Goal: Check status: Check status

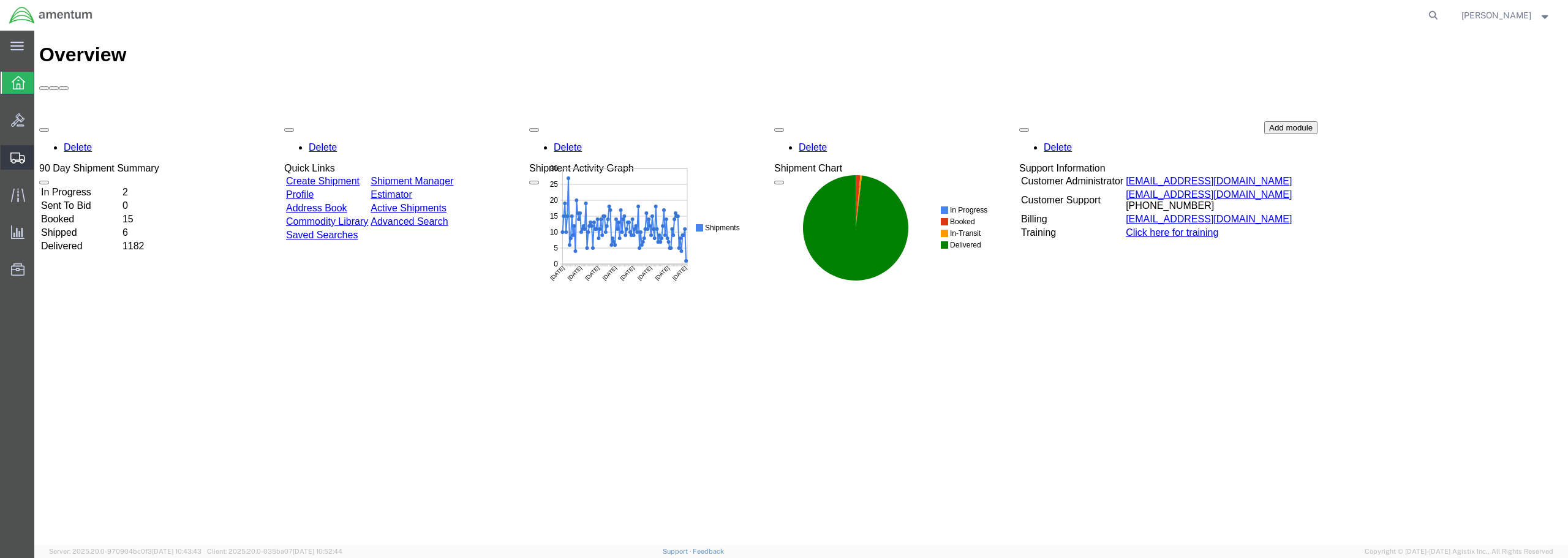
click at [42, 154] on span "Shipments" at bounding box center [37, 158] width 9 height 25
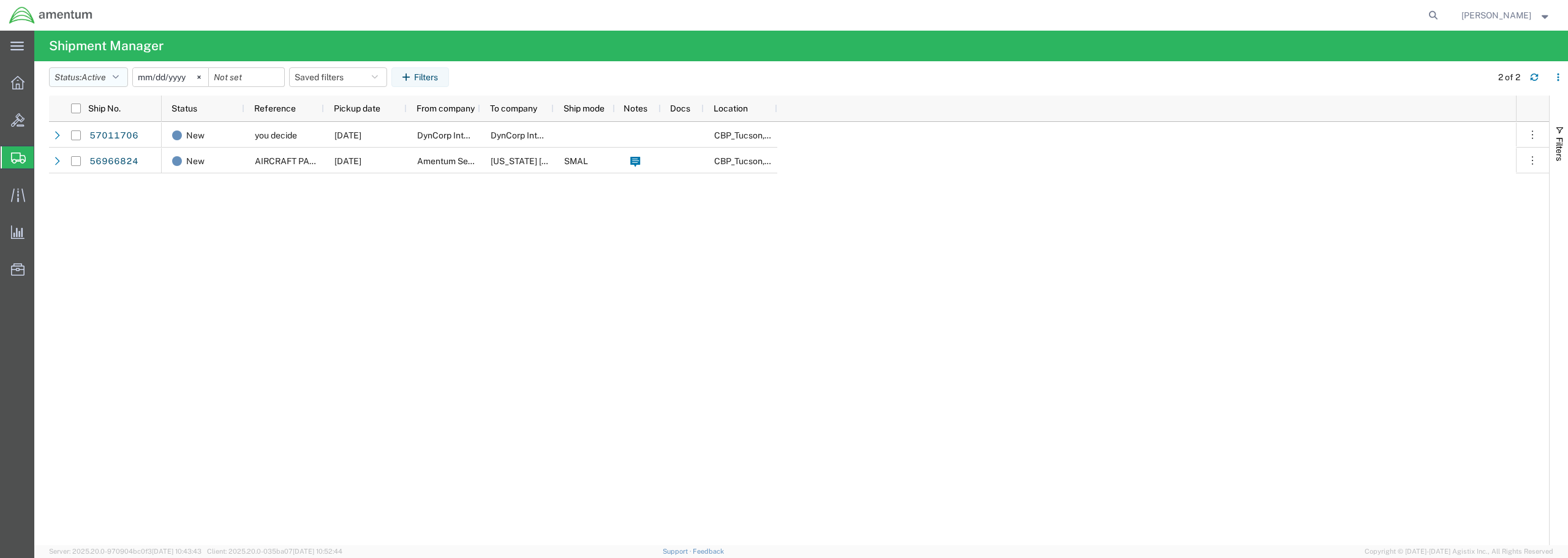
click at [118, 77] on icon "button" at bounding box center [116, 76] width 6 height 9
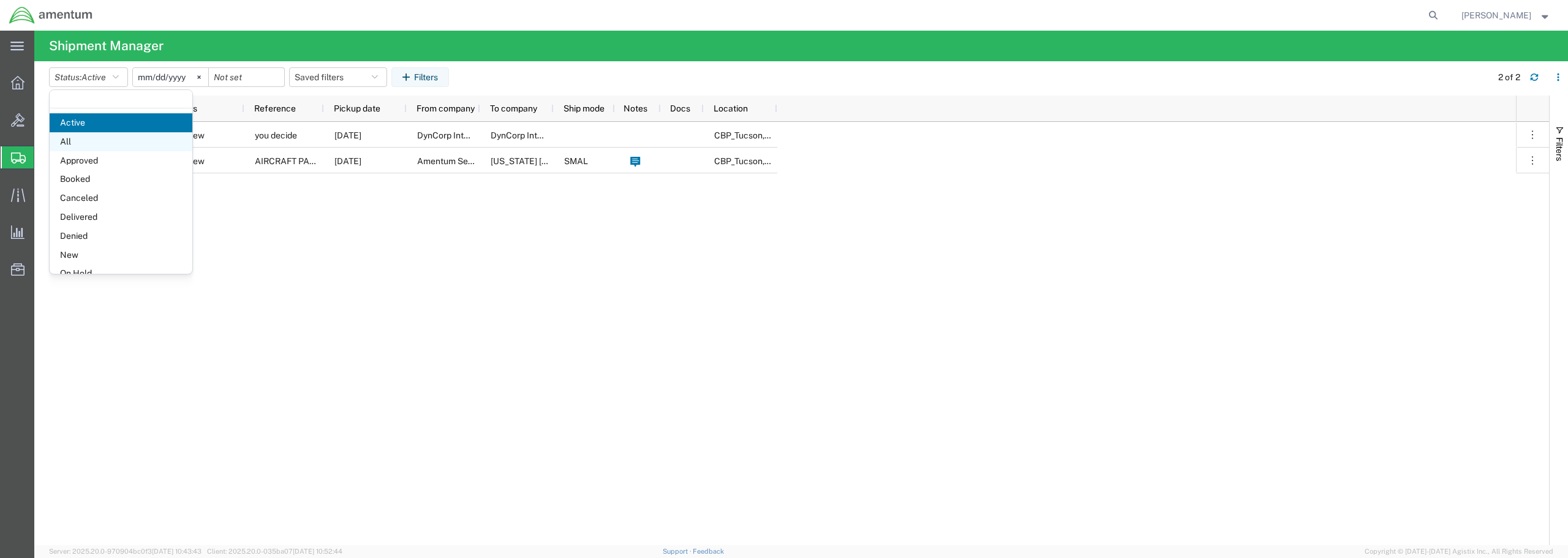
click at [76, 139] on span "All" at bounding box center [120, 142] width 142 height 19
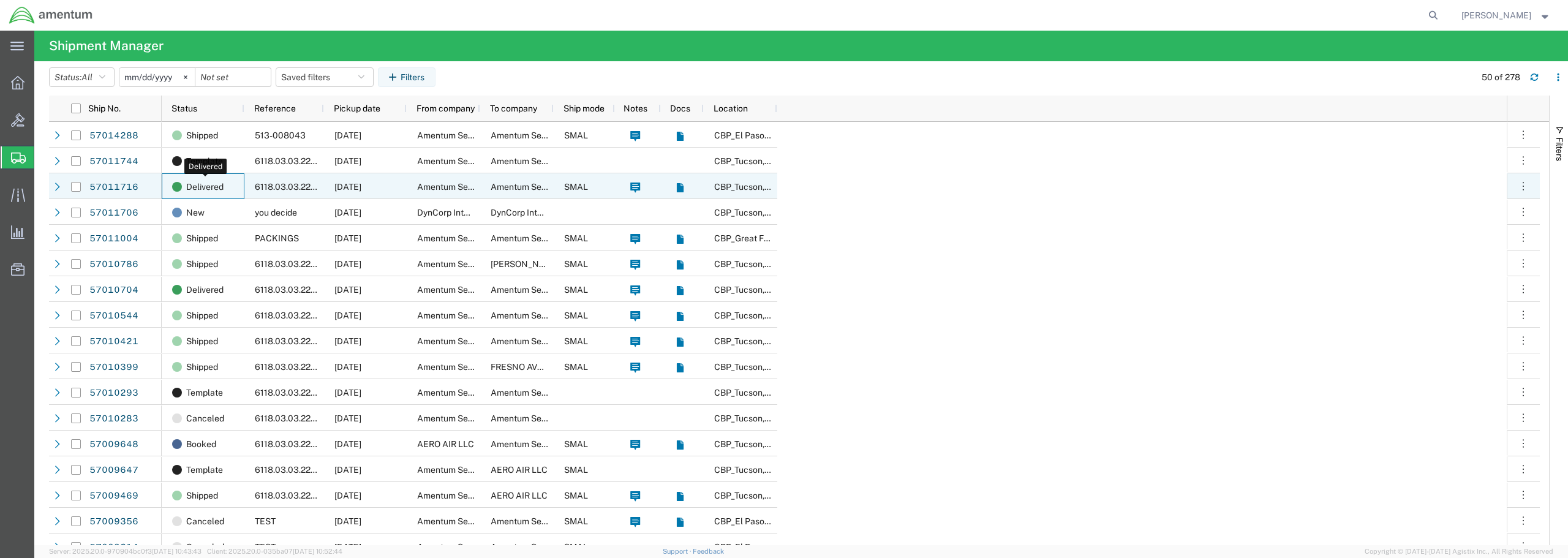
click at [206, 185] on span "Delivered" at bounding box center [204, 186] width 37 height 26
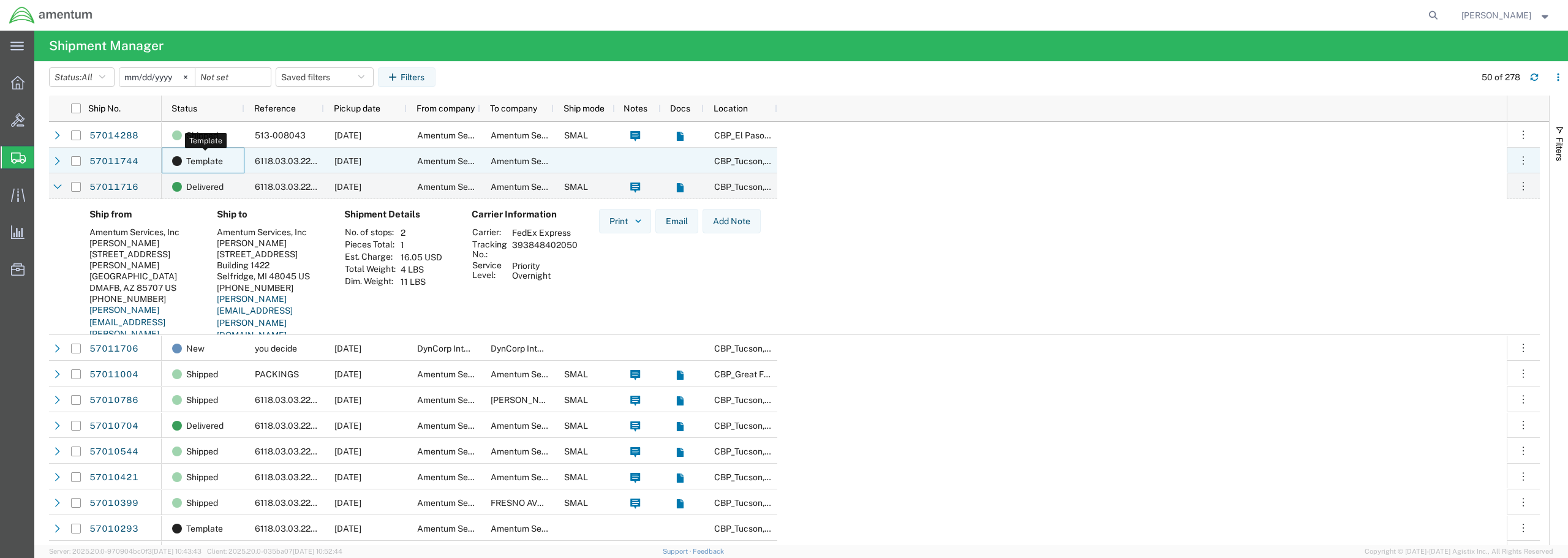
click at [202, 162] on span "Template" at bounding box center [204, 161] width 36 height 26
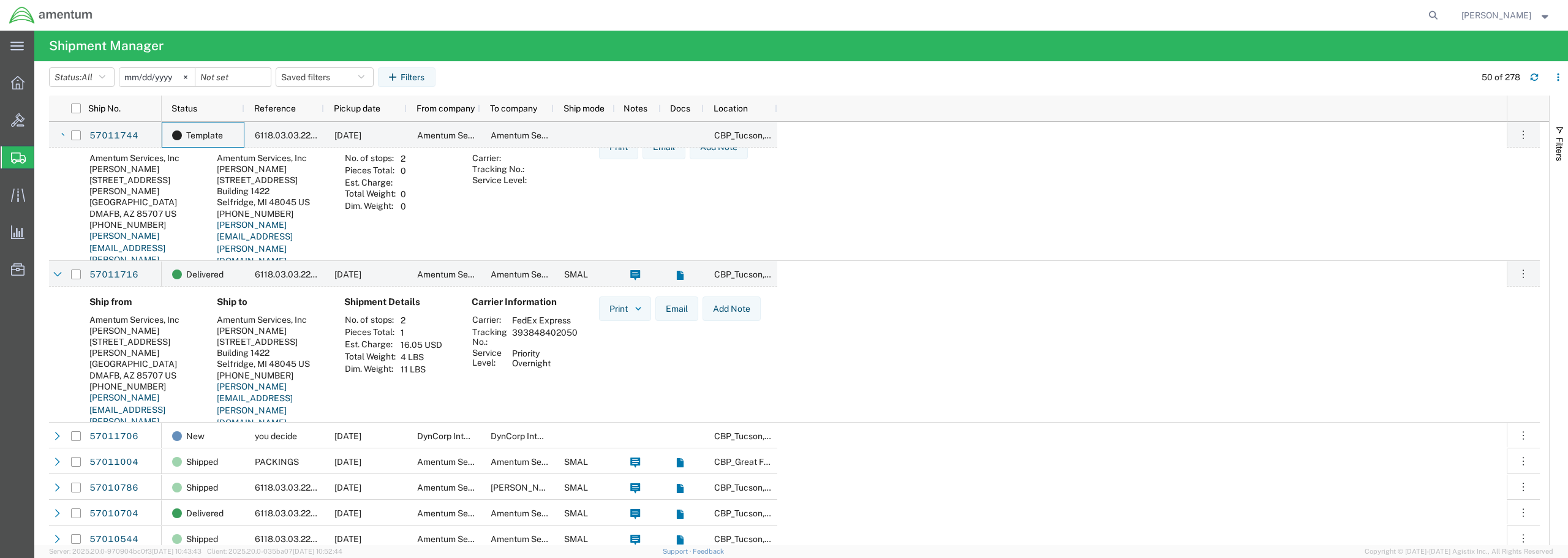
scroll to position [61, 0]
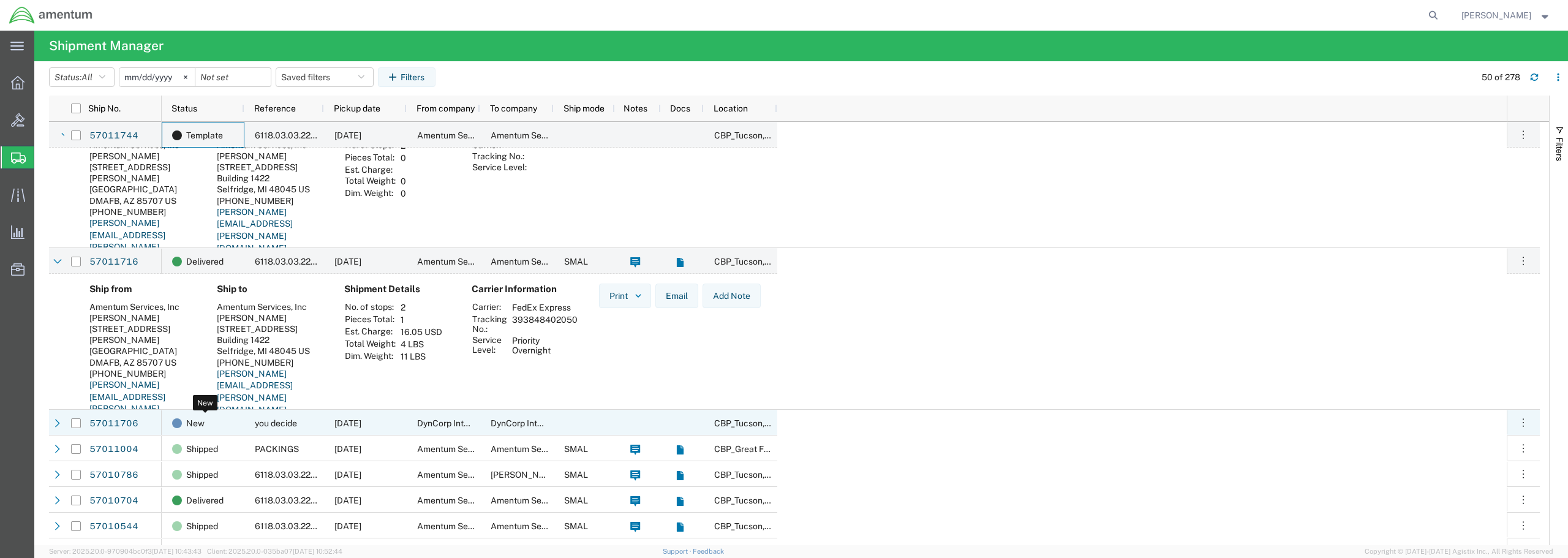
click at [198, 425] on span "New" at bounding box center [195, 423] width 18 height 26
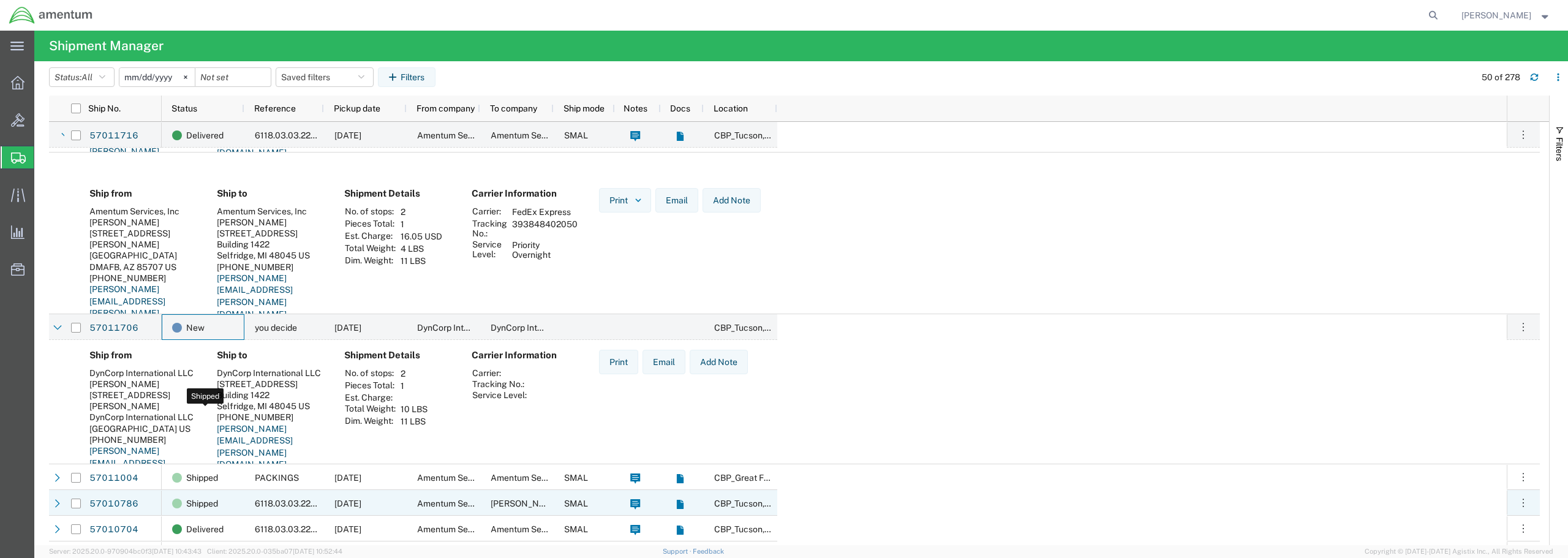
scroll to position [246, 0]
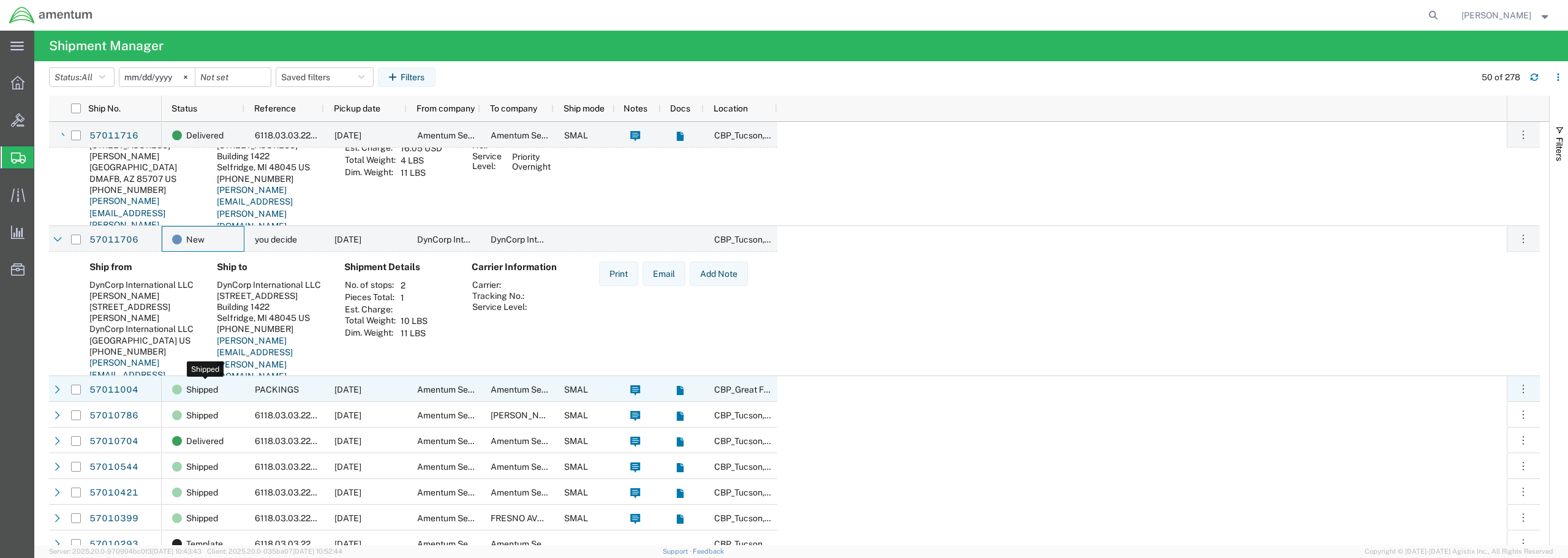
click at [207, 393] on span "Shipped" at bounding box center [201, 390] width 32 height 26
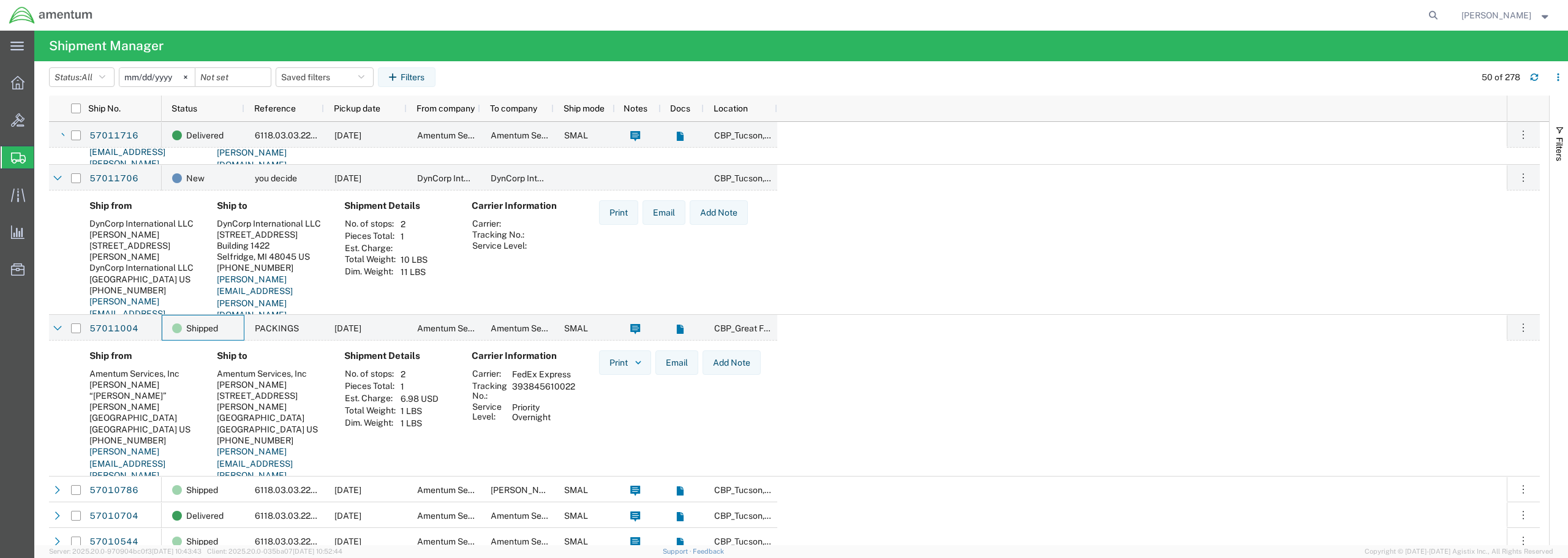
scroll to position [307, 0]
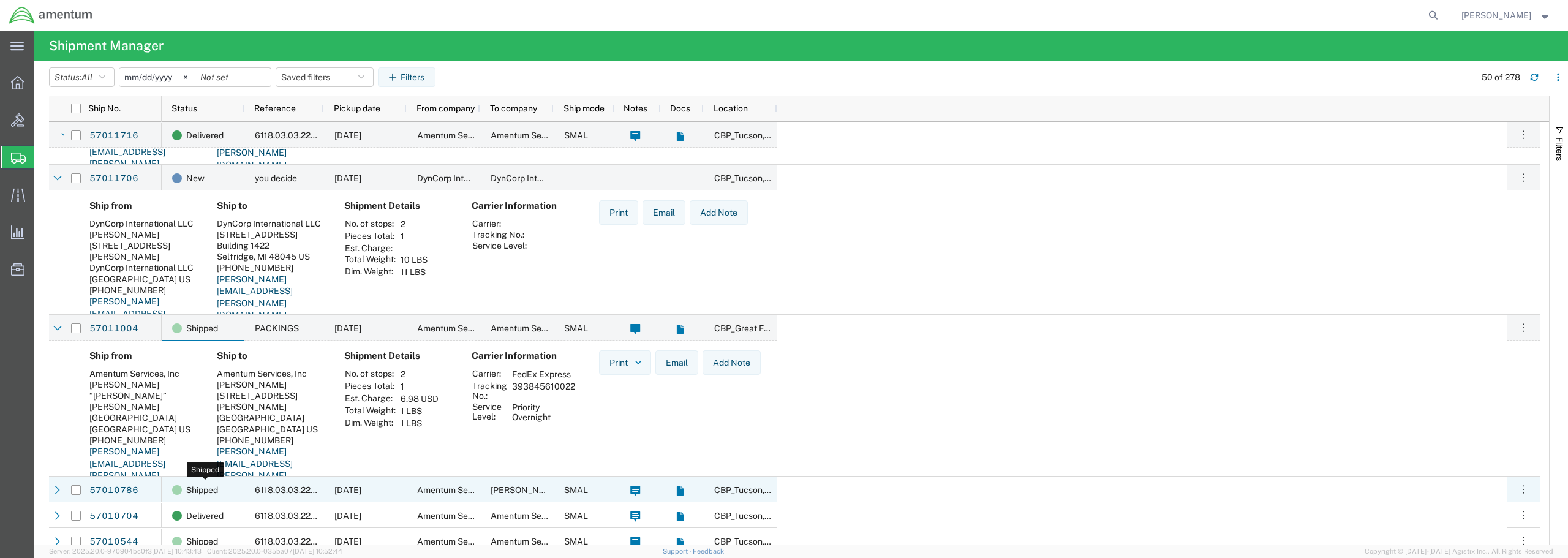
click at [197, 492] on span "Shipped" at bounding box center [201, 490] width 32 height 26
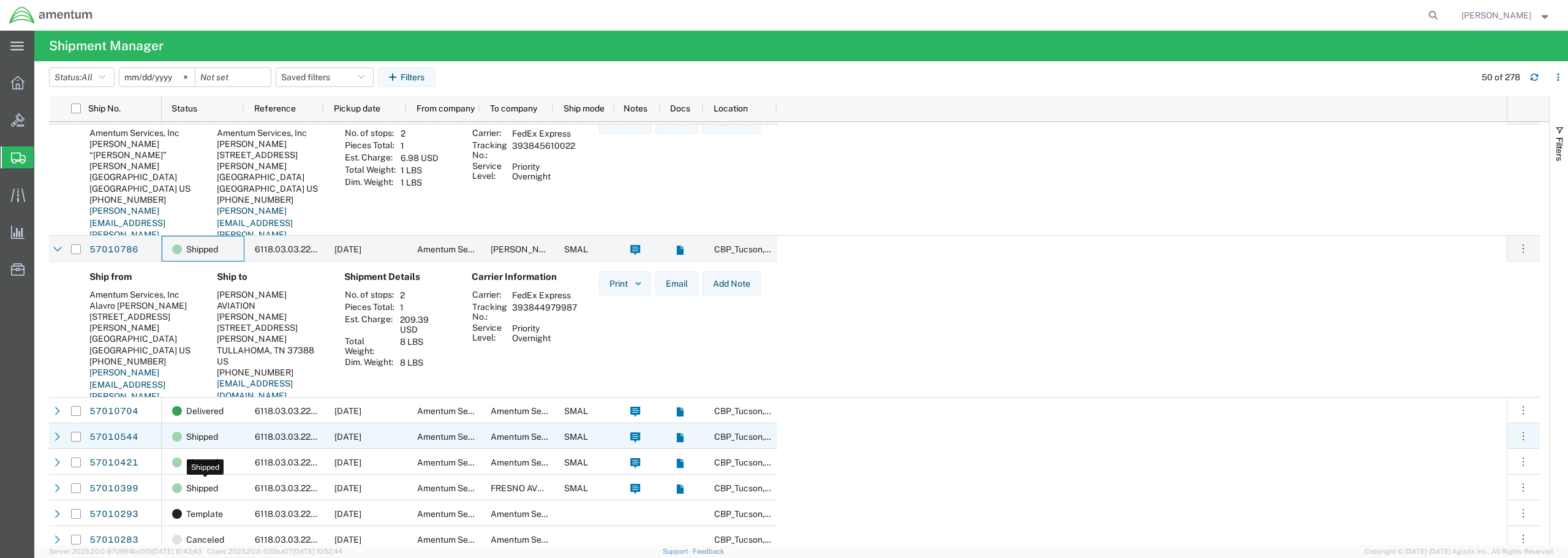
scroll to position [551, 0]
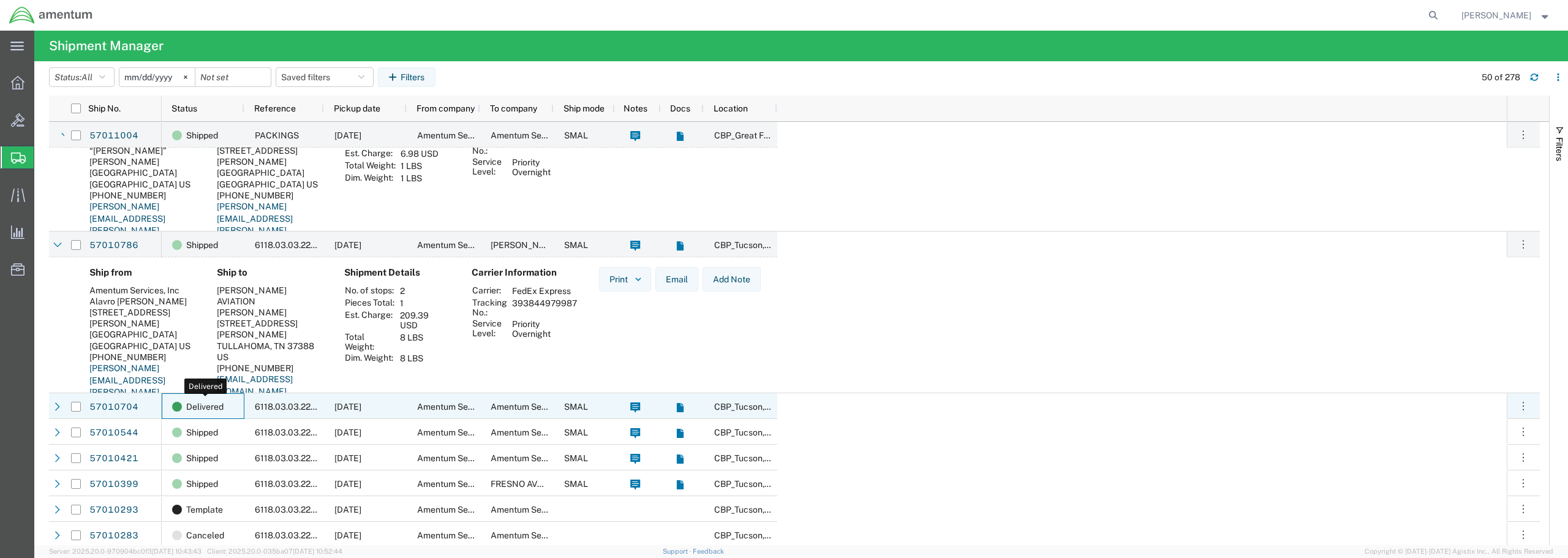
click at [204, 401] on span "Delivered" at bounding box center [204, 407] width 37 height 26
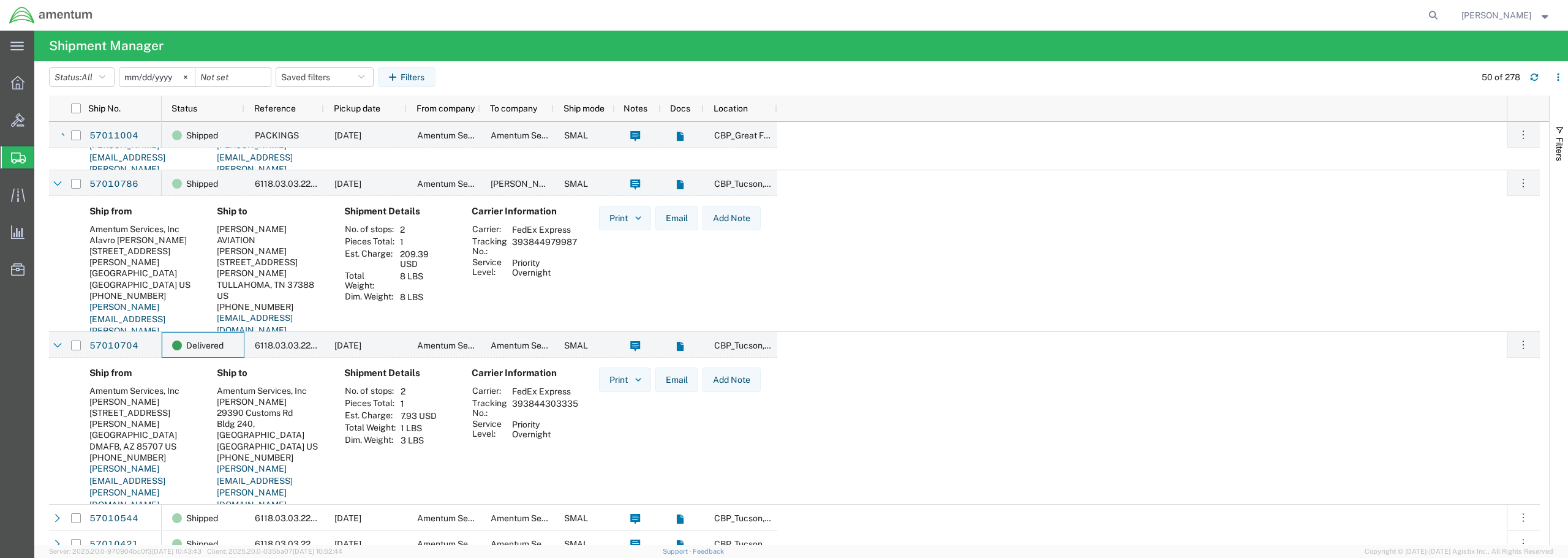
scroll to position [0, 0]
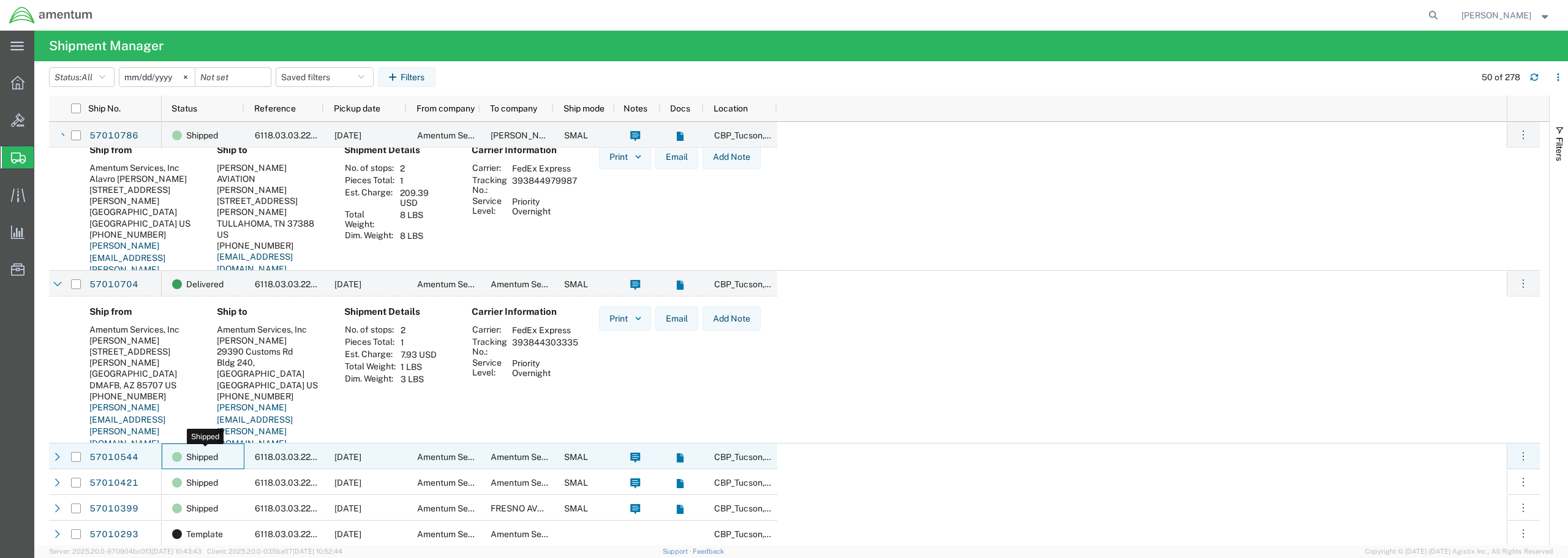
click at [194, 461] on span "Shipped" at bounding box center [201, 457] width 32 height 26
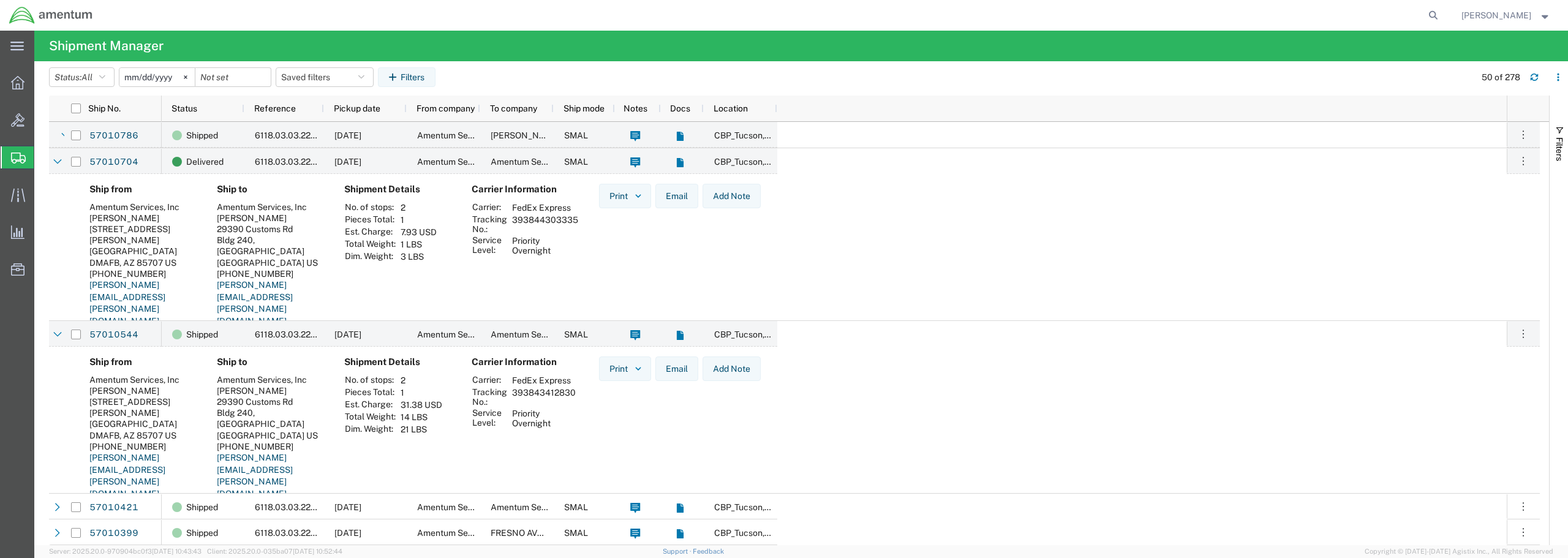
drag, startPoint x: 577, startPoint y: 393, endPoint x: 513, endPoint y: 396, distance: 64.1
click at [513, 396] on td "393843412830" at bounding box center [544, 397] width 73 height 21
copy td "393843412830"
